Goal: Information Seeking & Learning: Find specific page/section

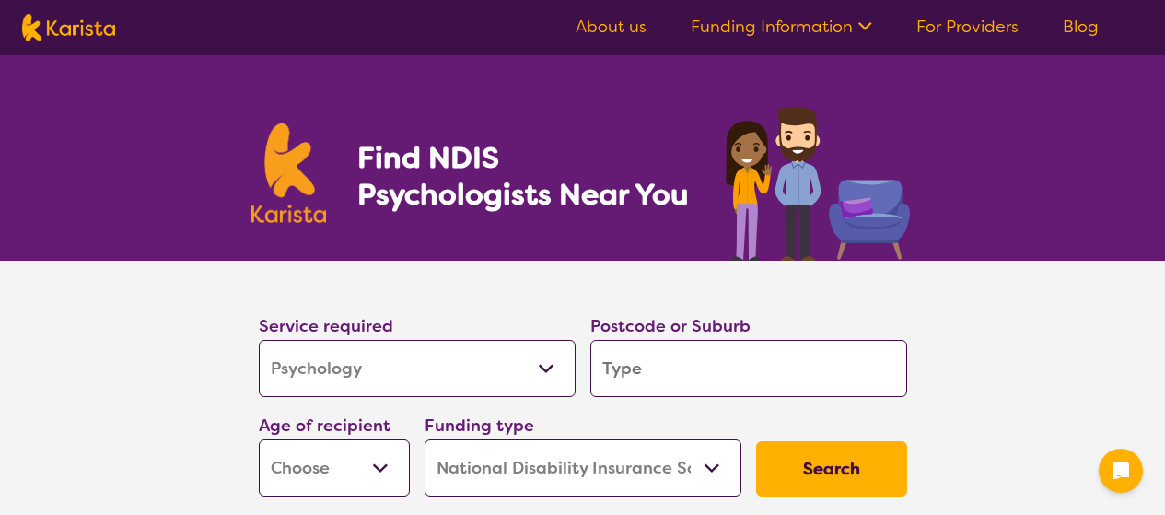
select select "Psychology"
select select "NDIS"
select select "Psychology"
select select "NDIS"
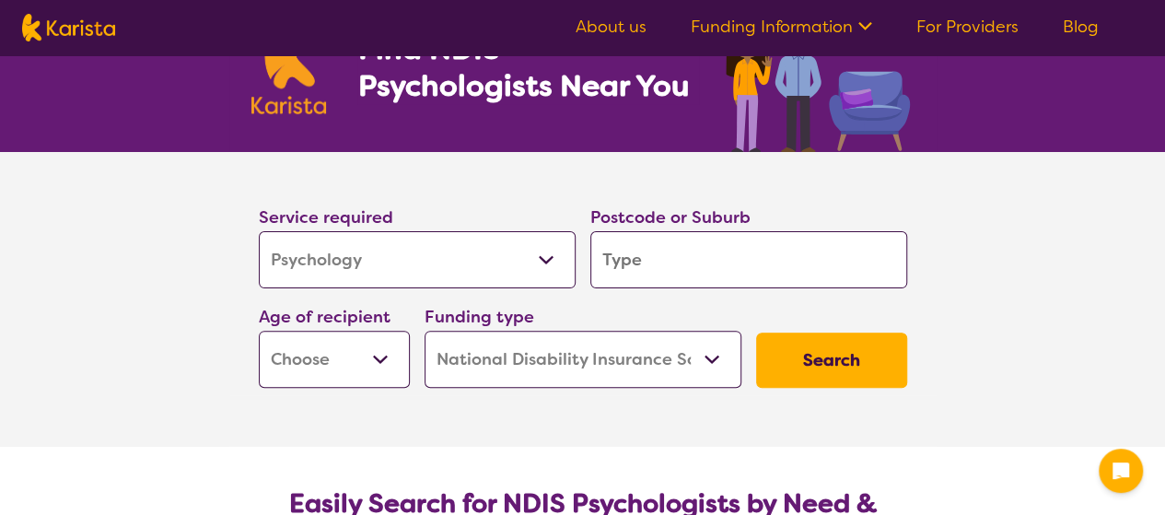
click at [633, 268] on input "search" at bounding box center [748, 259] width 317 height 57
type input "3"
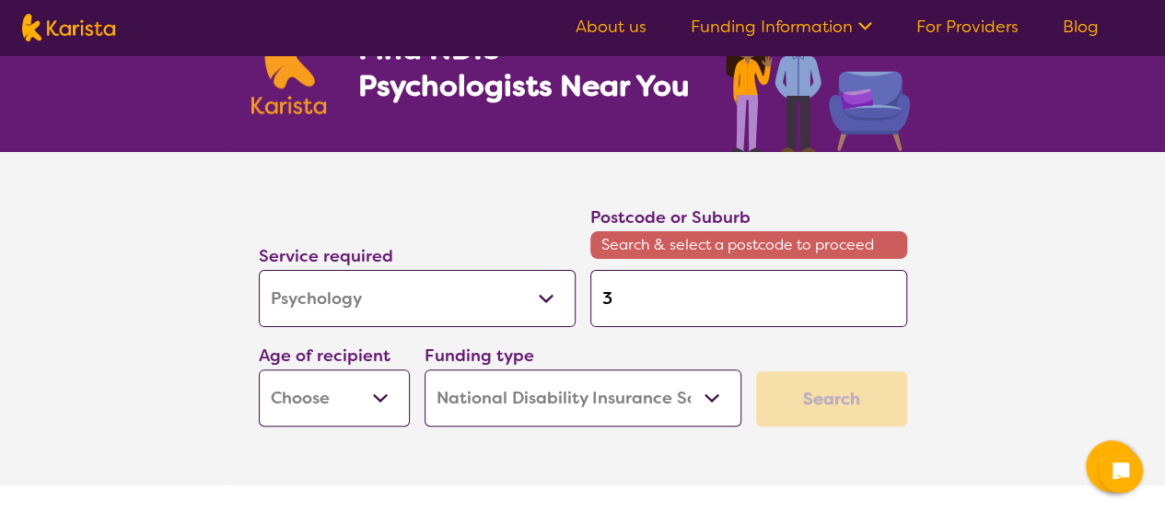
type input "35"
type input "355"
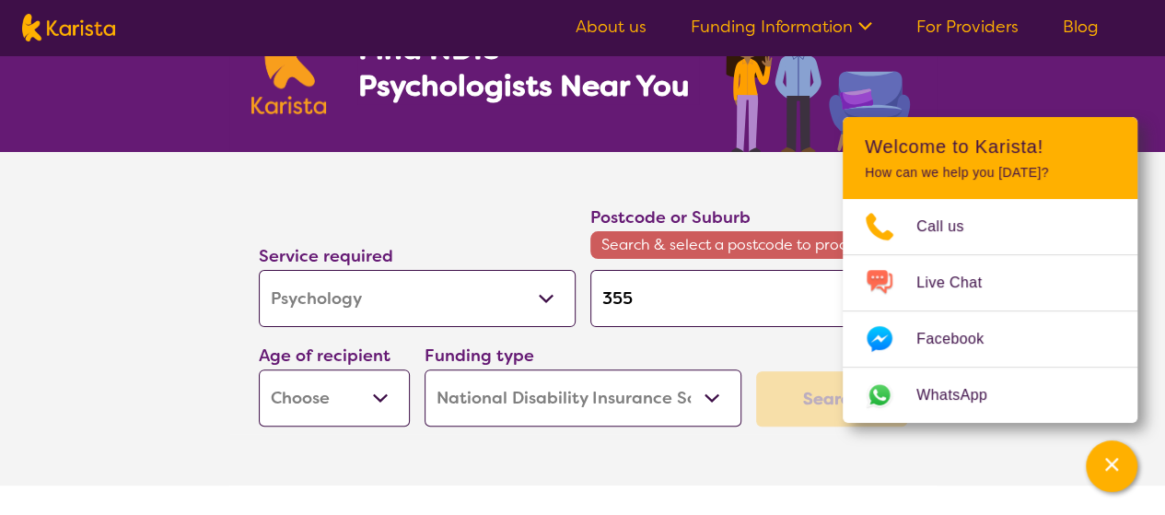
type input "3550"
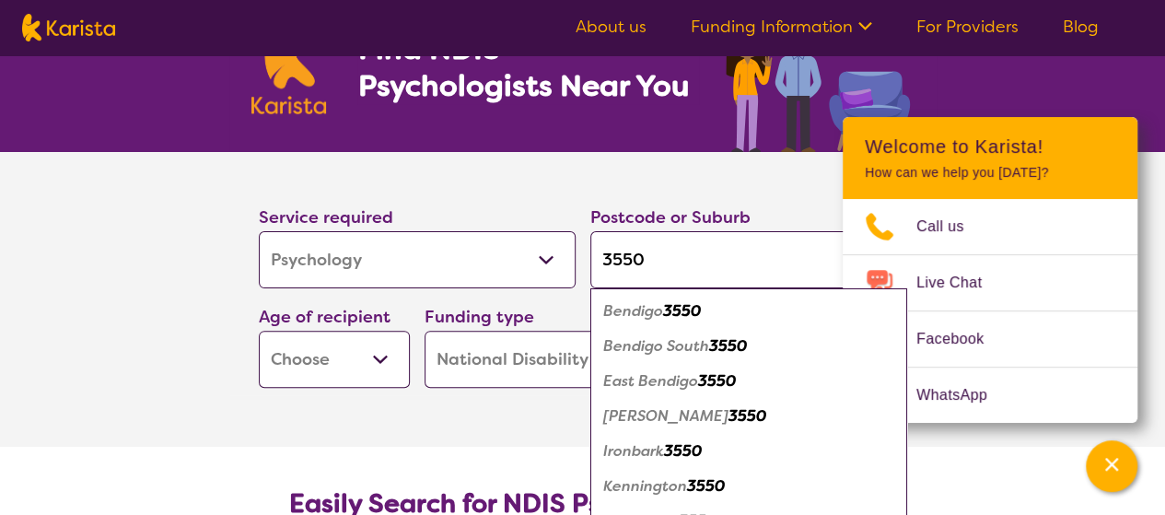
type input "3550"
click at [669, 312] on em "3550" at bounding box center [682, 310] width 38 height 19
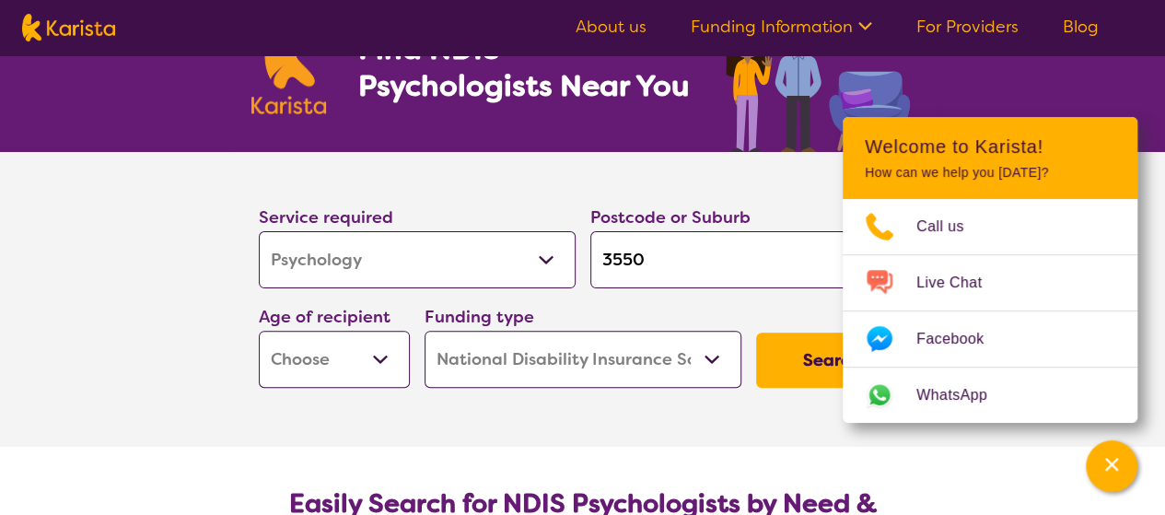
click at [640, 356] on select "Home Care Package (HCP) National Disability Insurance Scheme (NDIS) I don't know" at bounding box center [582, 359] width 317 height 57
click at [528, 362] on select "Home Care Package (HCP) National Disability Insurance Scheme (NDIS) I don't know" at bounding box center [582, 359] width 317 height 57
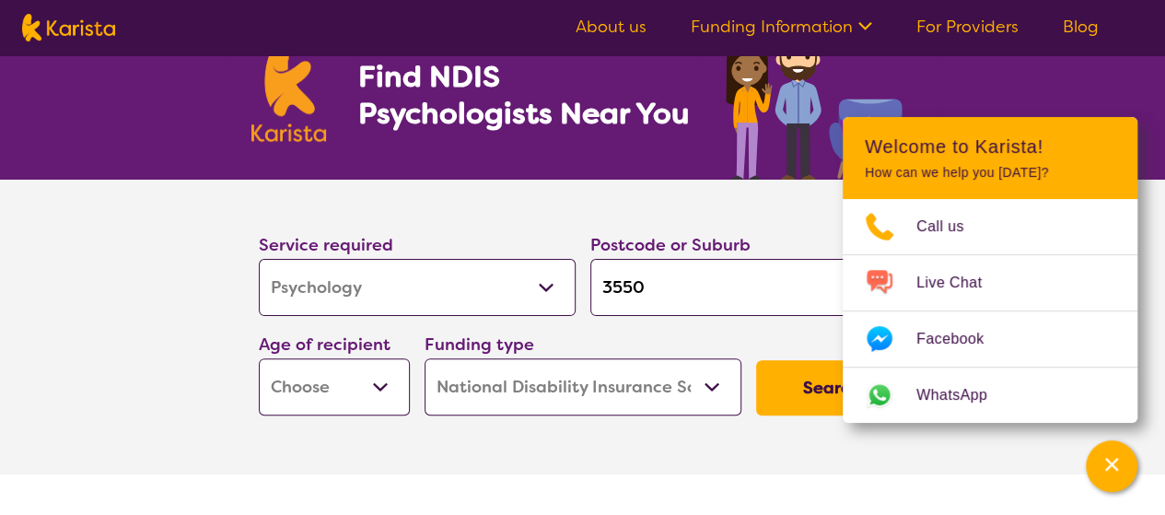
scroll to position [0, 0]
